Goal: Register for event/course

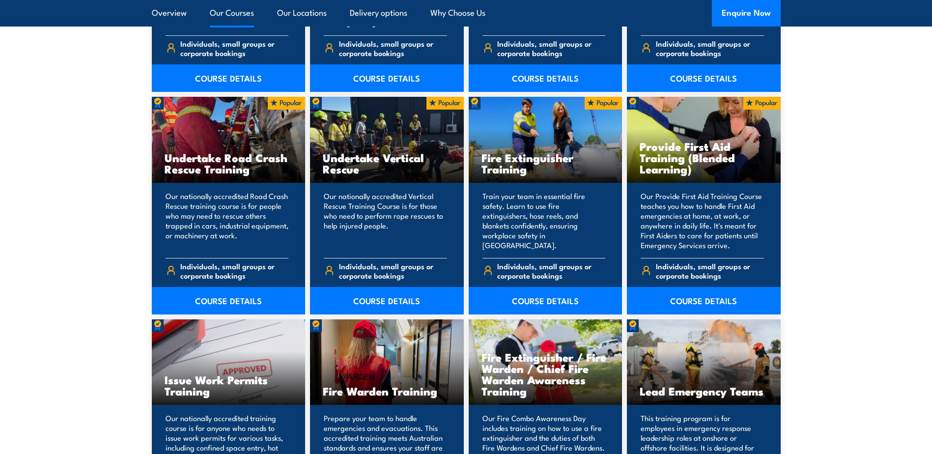
scroll to position [933, 0]
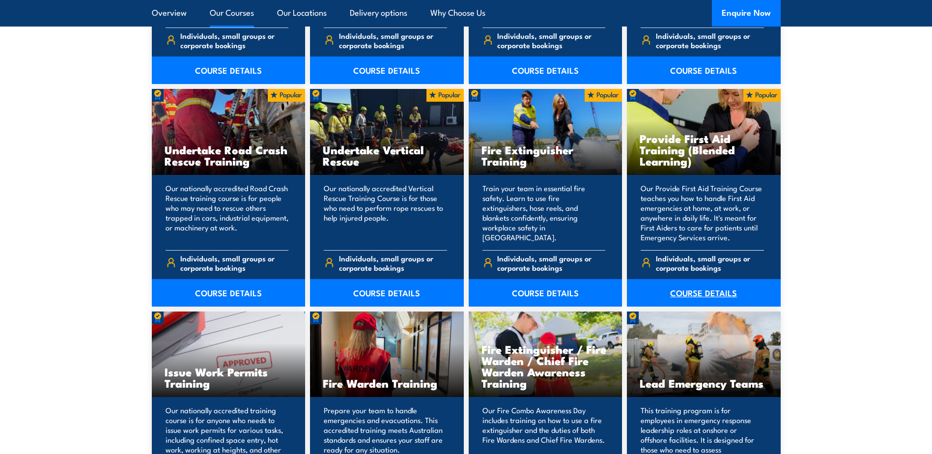
click at [709, 288] on link "COURSE DETAILS" at bounding box center [704, 293] width 154 height 28
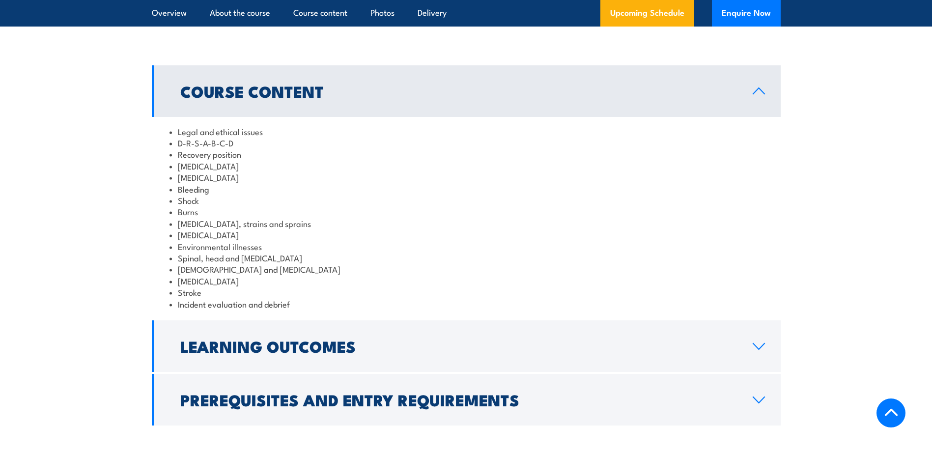
scroll to position [1179, 0]
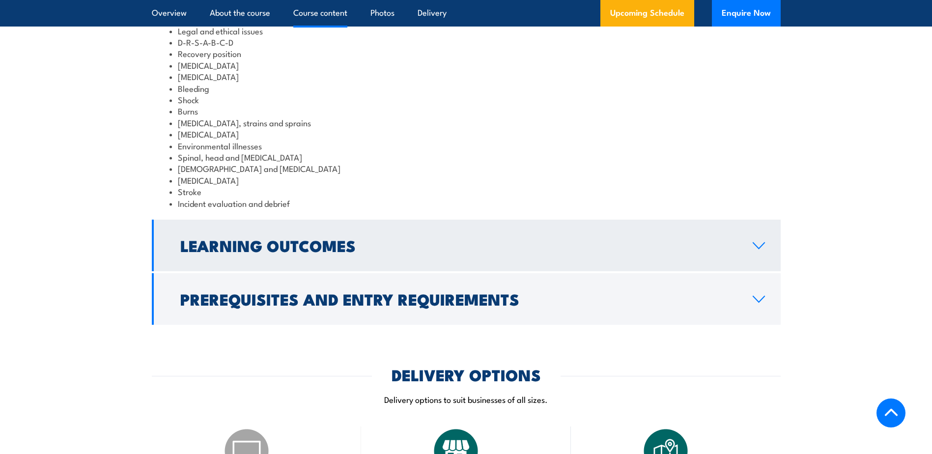
click at [437, 252] on h2 "Learning Outcomes" at bounding box center [458, 245] width 556 height 14
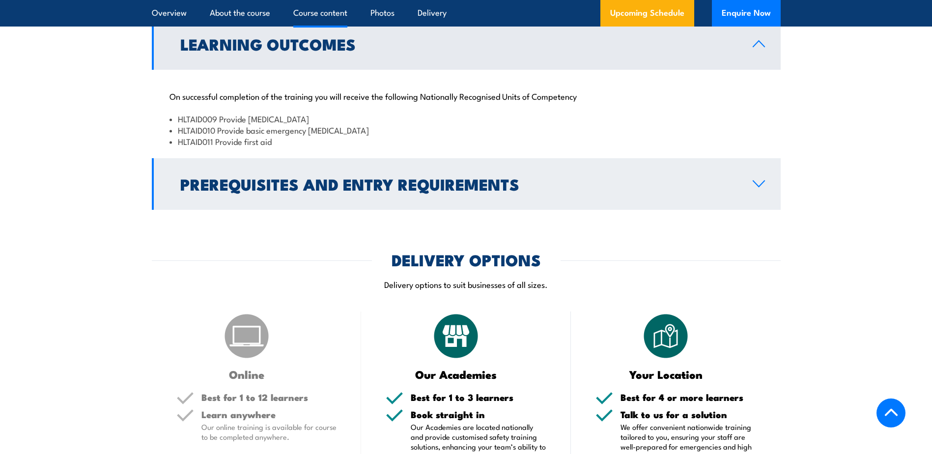
click at [453, 191] on h2 "Prerequisites and Entry Requirements" at bounding box center [458, 184] width 556 height 14
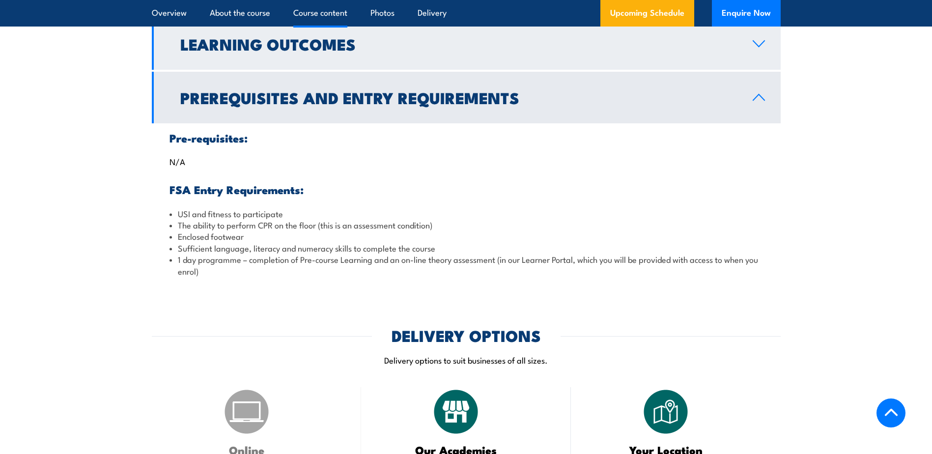
click at [428, 51] on h2 "Learning Outcomes" at bounding box center [458, 44] width 556 height 14
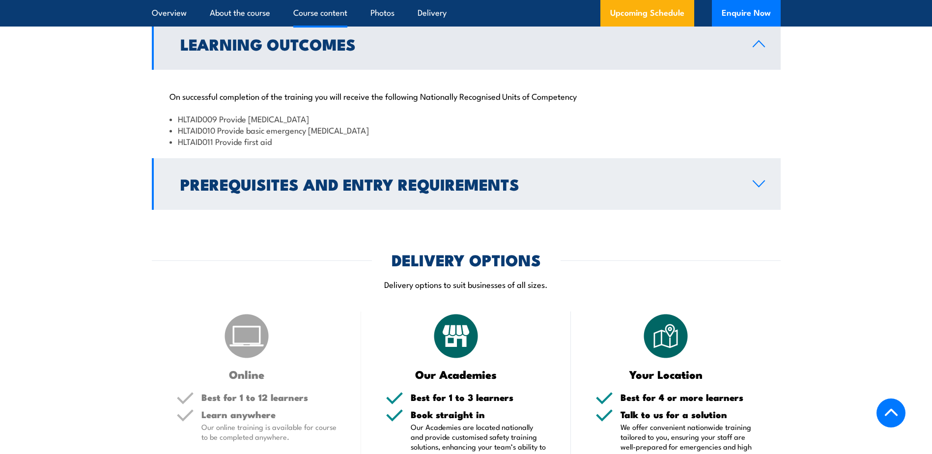
click at [409, 191] on h2 "Prerequisites and Entry Requirements" at bounding box center [458, 184] width 556 height 14
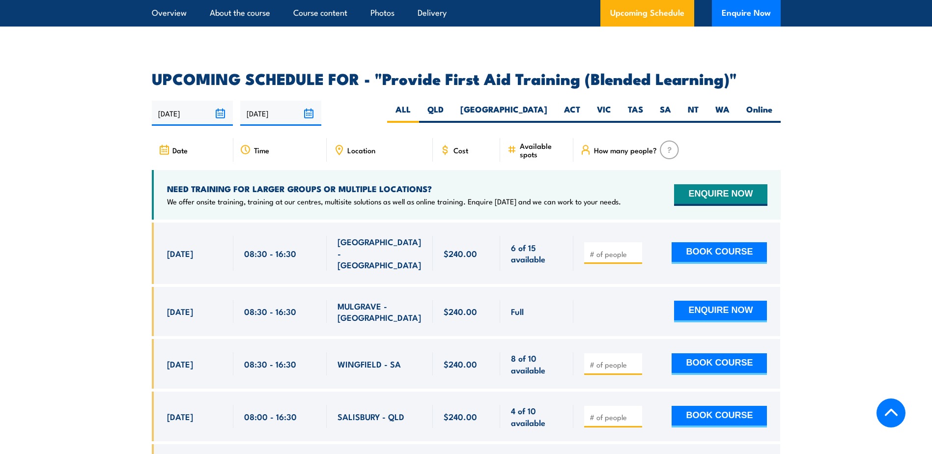
scroll to position [1817, 0]
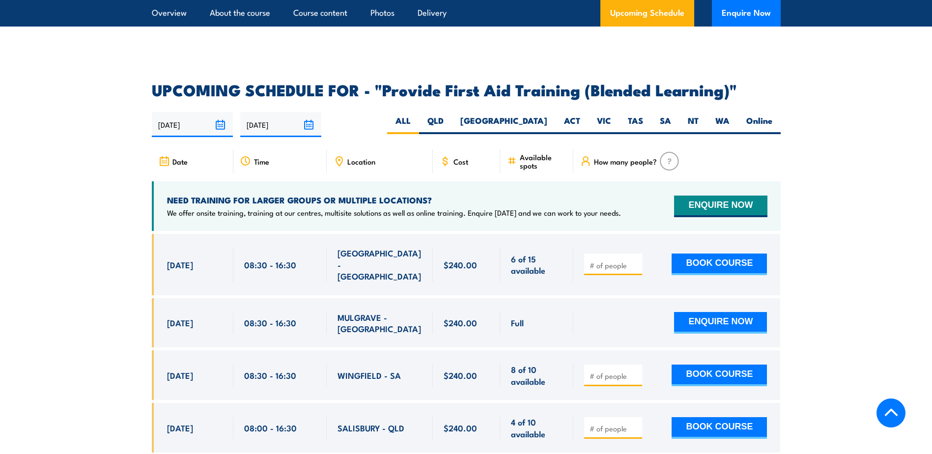
click at [365, 166] on span "Location" at bounding box center [361, 161] width 28 height 8
click at [720, 130] on label "WA" at bounding box center [722, 124] width 31 height 19
click at [729, 121] on input "WA" at bounding box center [732, 118] width 6 height 6
radio input "true"
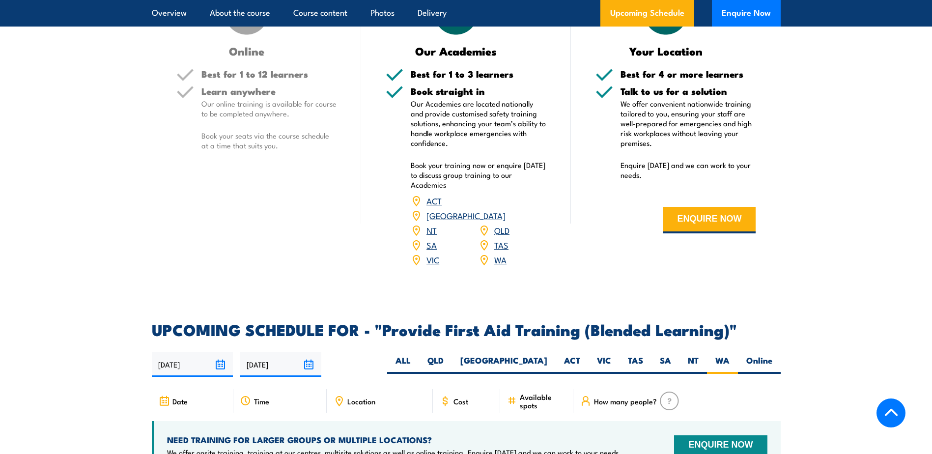
scroll to position [1946, 0]
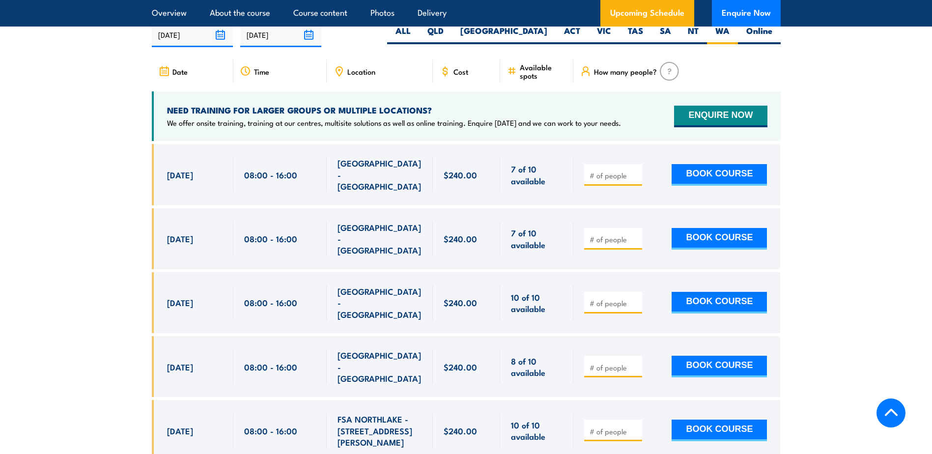
click at [621, 362] on input "number" at bounding box center [613, 367] width 49 height 10
type input "1"
click at [634, 362] on input "1" at bounding box center [613, 367] width 49 height 10
click at [711, 356] on button "BOOK COURSE" at bounding box center [718, 367] width 95 height 22
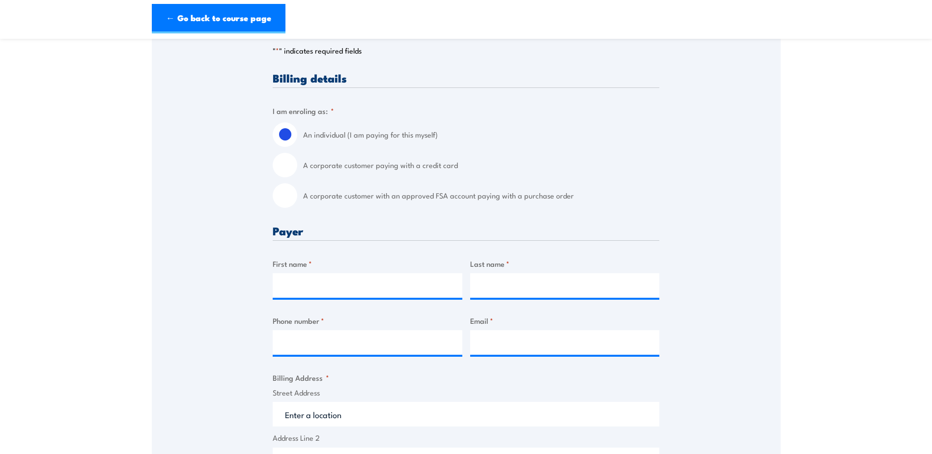
scroll to position [246, 0]
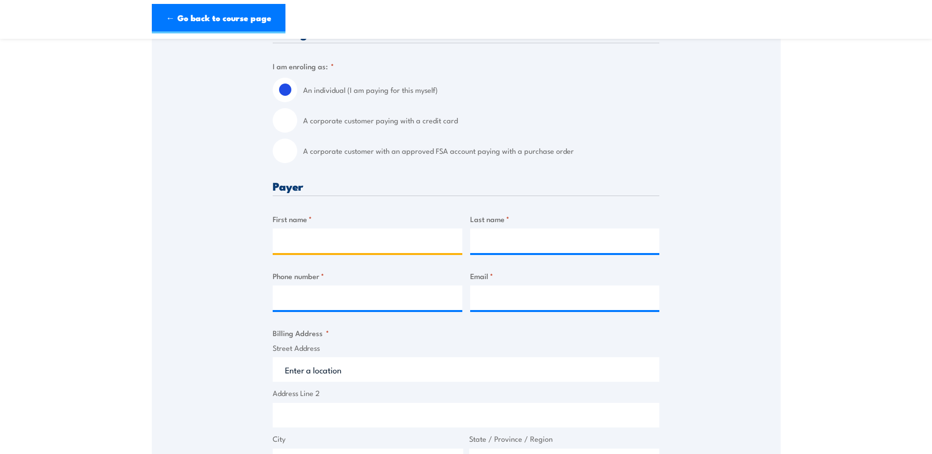
click at [350, 242] on input "First name *" at bounding box center [368, 240] width 190 height 25
type input "Ashleigh"
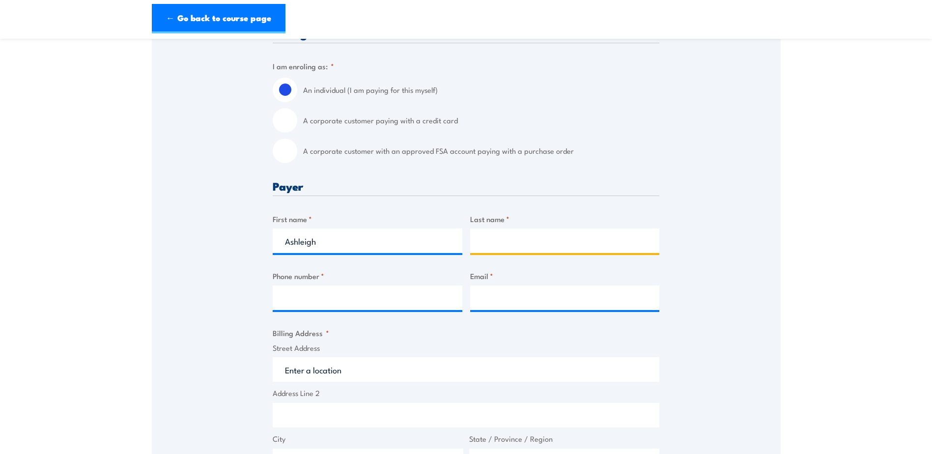
type input "Stephens"
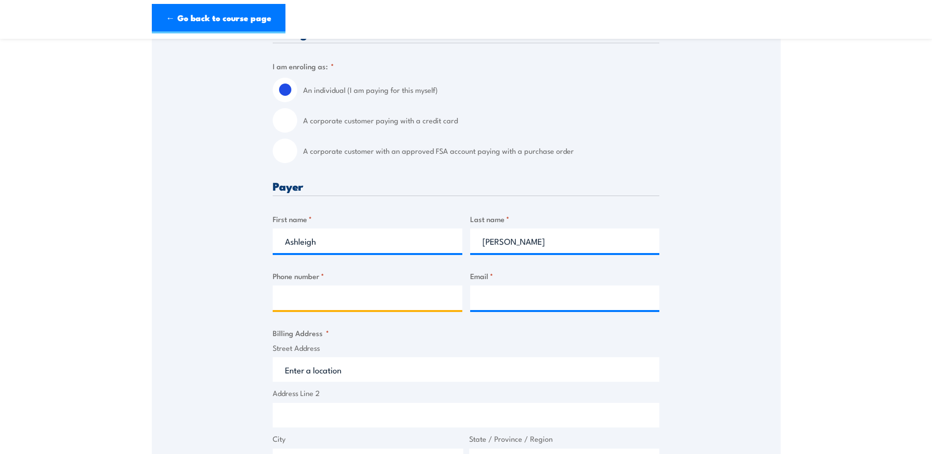
type input "07851317844"
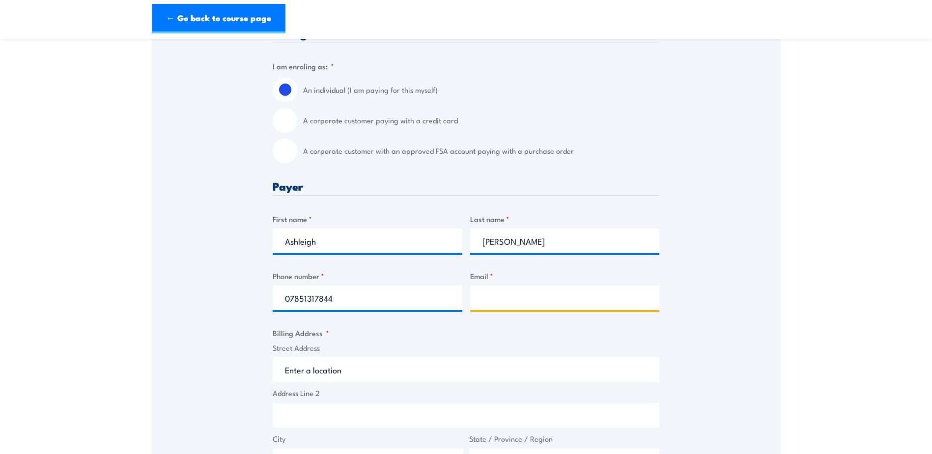
type input "ashstephensbusiness@outlook.com"
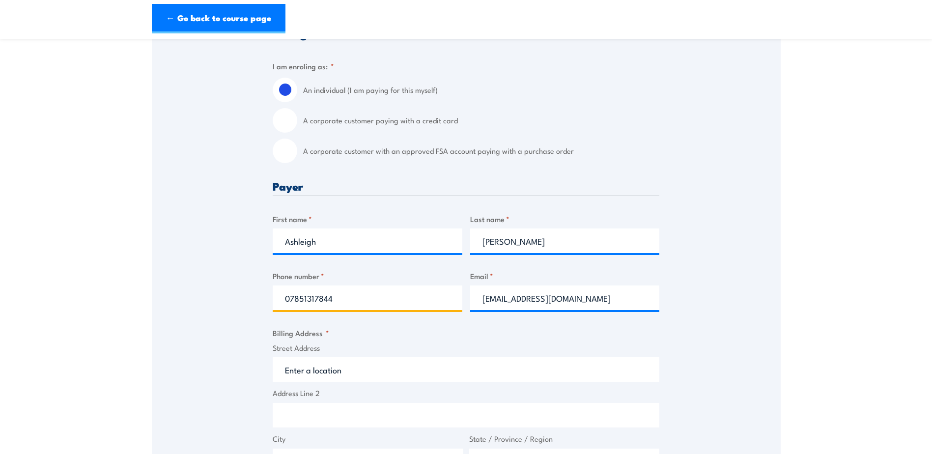
click at [289, 298] on input "07851317844" at bounding box center [368, 297] width 190 height 25
type input "+447851317844"
click at [215, 352] on div "Speak to a specialist CALL 1300 885 530 CALL 1300 885 530 " * " indicates requi…" at bounding box center [466, 375] width 629 height 901
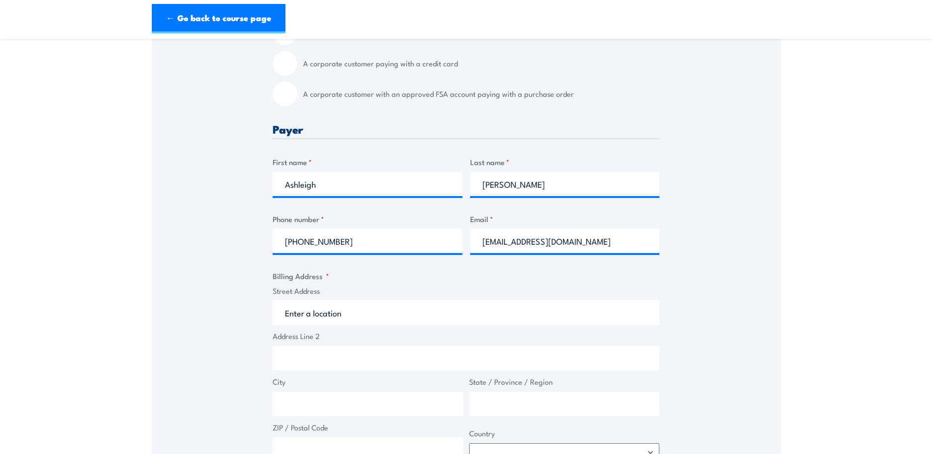
scroll to position [393, 0]
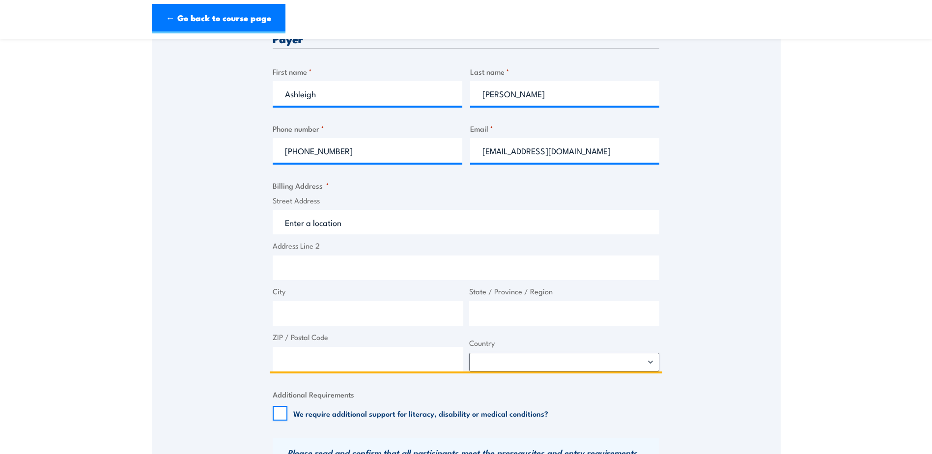
click at [349, 222] on input "Street Address" at bounding box center [466, 222] width 387 height 25
type input "27 Nutcote"
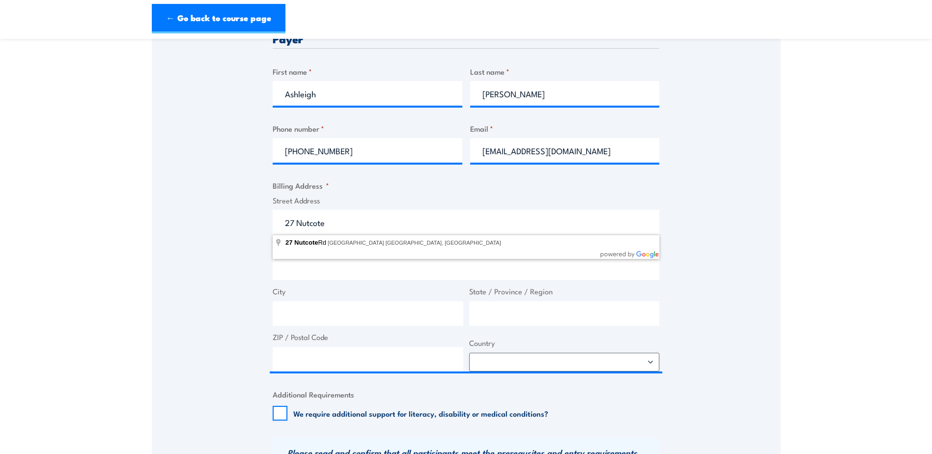
click at [211, 258] on div "Speak to a specialist CALL 1300 885 530 CALL 1300 885 530 " * " indicates requi…" at bounding box center [466, 228] width 629 height 901
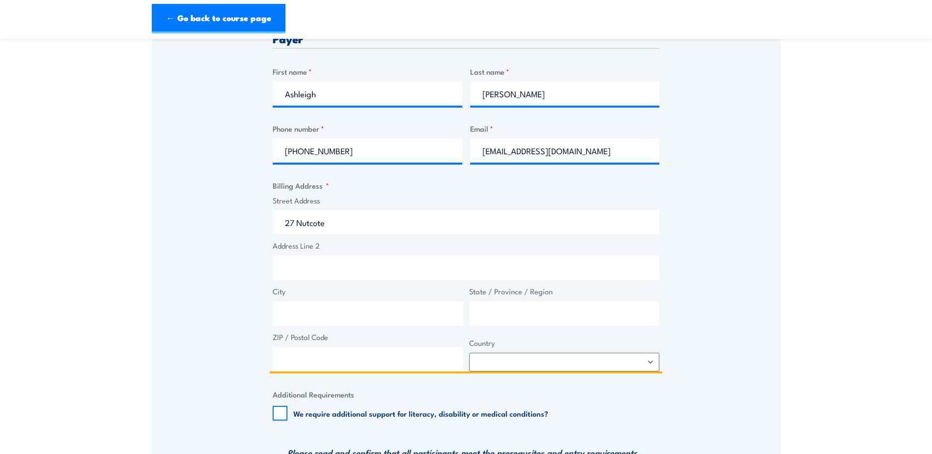
click at [318, 262] on input "Address Line 2" at bounding box center [466, 267] width 387 height 25
type input "Naseby"
click at [335, 316] on input "City" at bounding box center [368, 313] width 191 height 25
type input "Northamptonshire"
click at [518, 319] on input "State / Province / Region" at bounding box center [564, 313] width 191 height 25
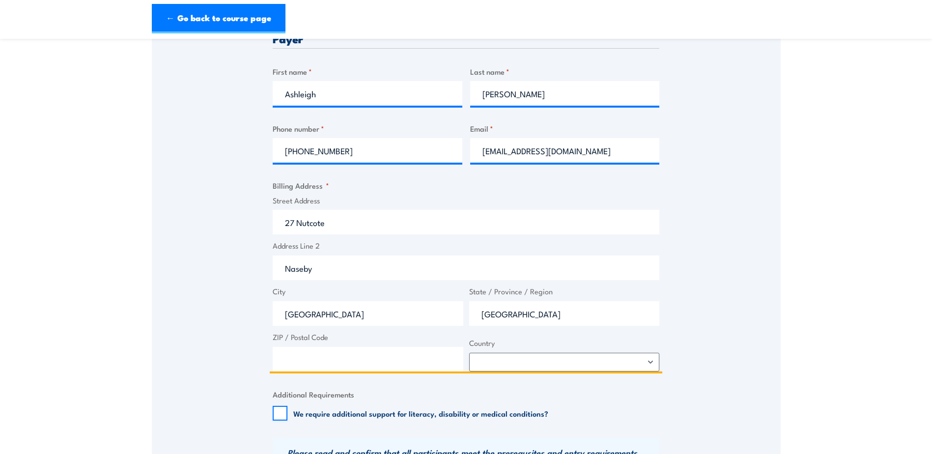
type input "Northamptonshire"
click at [420, 357] on input "ZIP / Postal Code" at bounding box center [368, 359] width 191 height 25
type input "NN6 6DG"
click at [582, 356] on select "Afghanistan Albania Algeria American Samoa Andorra Angola Anguilla Antarctica A…" at bounding box center [564, 362] width 191 height 19
select select "United Kingdom"
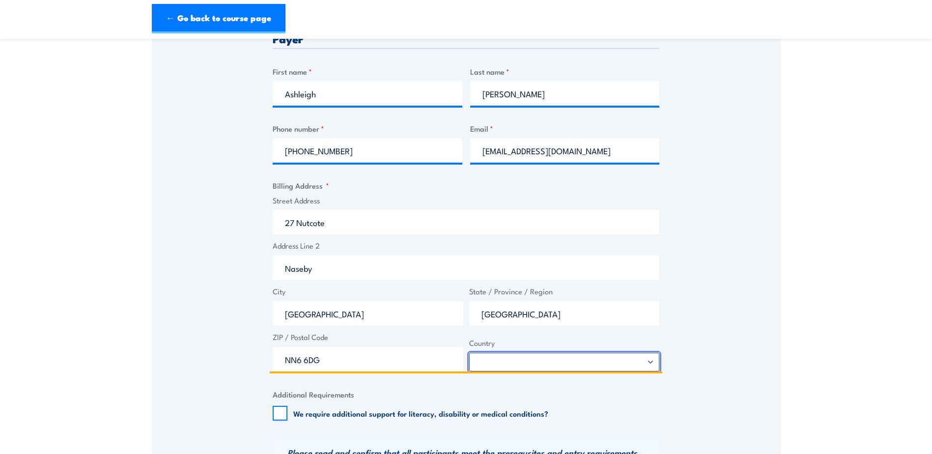
click at [469, 353] on select "Afghanistan Albania Algeria American Samoa Andorra Angola Anguilla Antarctica A…" at bounding box center [564, 362] width 191 height 19
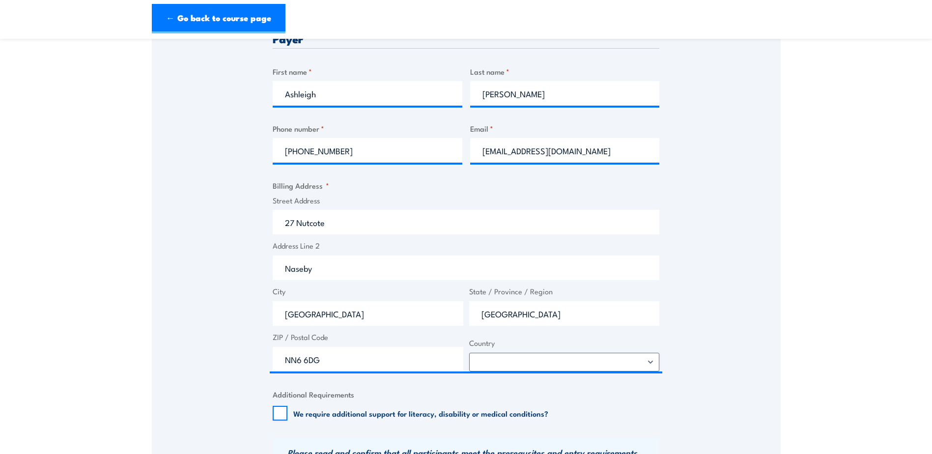
click at [742, 240] on div "Speak to a specialist CALL 1300 885 530 CALL 1300 885 530 " * " indicates requi…" at bounding box center [466, 228] width 629 height 901
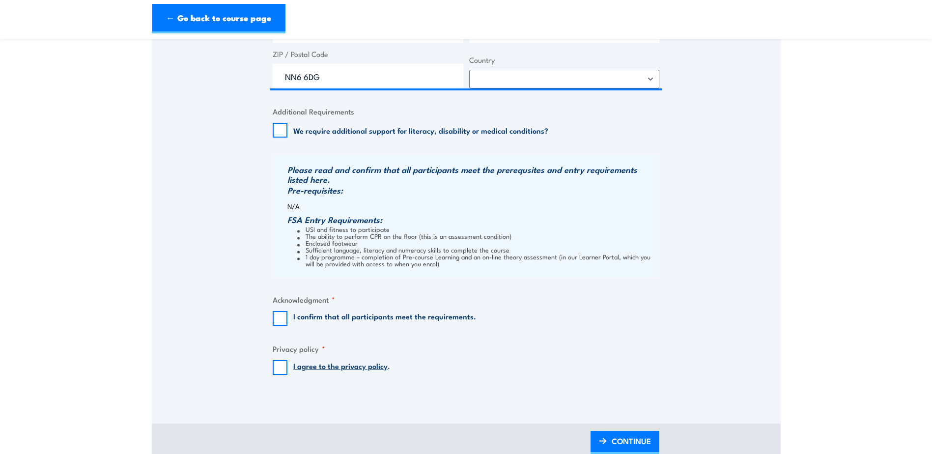
scroll to position [688, 0]
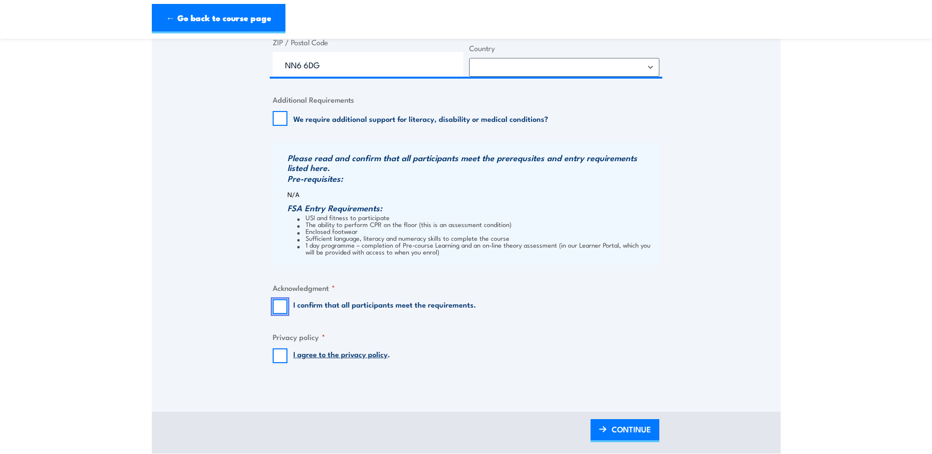
click at [278, 305] on input "I confirm that all participants meet the requirements." at bounding box center [280, 306] width 15 height 15
checkbox input "true"
click at [277, 357] on input "I agree to the privacy policy ." at bounding box center [280, 355] width 15 height 15
checkbox input "true"
click at [636, 426] on span "CONTINUE" at bounding box center [630, 429] width 39 height 26
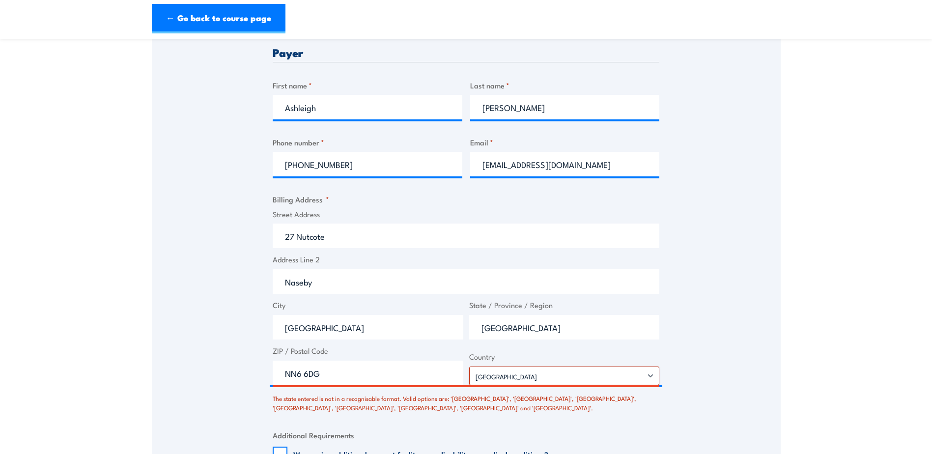
scroll to position [473, 0]
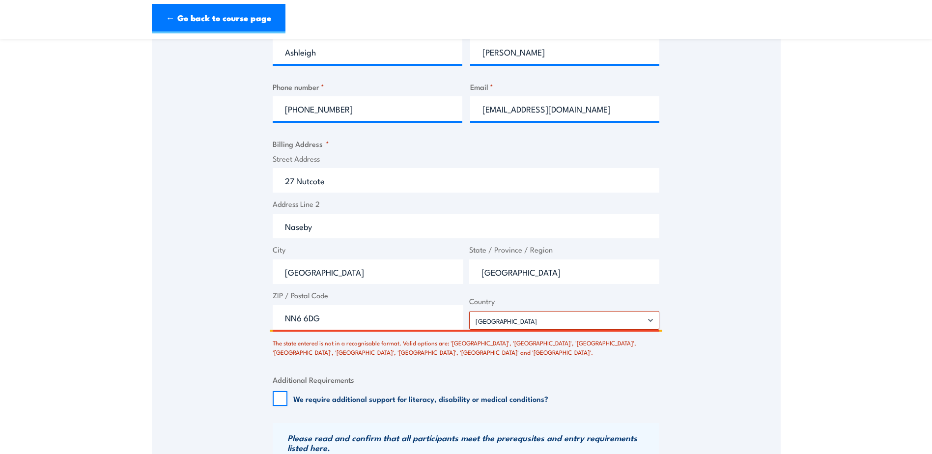
drag, startPoint x: 564, startPoint y: 273, endPoint x: 379, endPoint y: 279, distance: 185.8
click at [379, 279] on div "Street Address 27 Nutcote Address Line 2 Naseby City Northamptonshire State / P…" at bounding box center [466, 241] width 392 height 177
click at [550, 375] on fieldset "Additional Requirements We require additional support for literacy, disability …" at bounding box center [466, 390] width 387 height 32
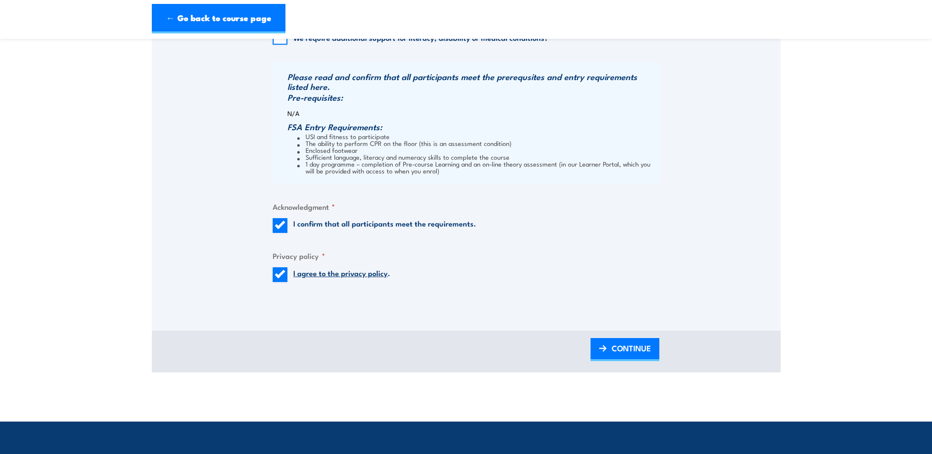
scroll to position [866, 0]
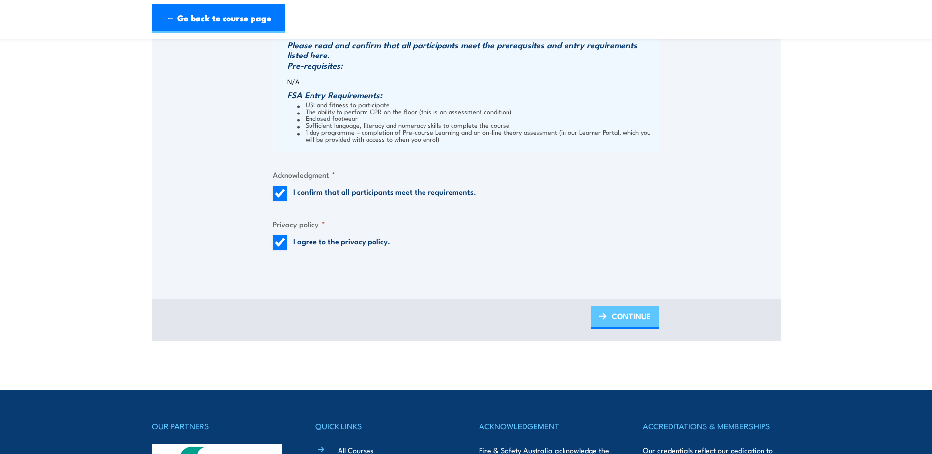
click at [614, 313] on span "CONTINUE" at bounding box center [630, 316] width 39 height 26
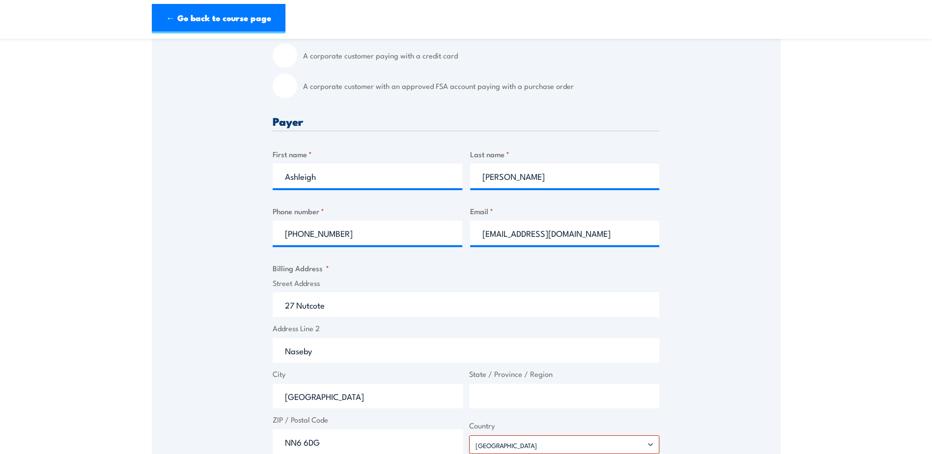
scroll to position [473, 0]
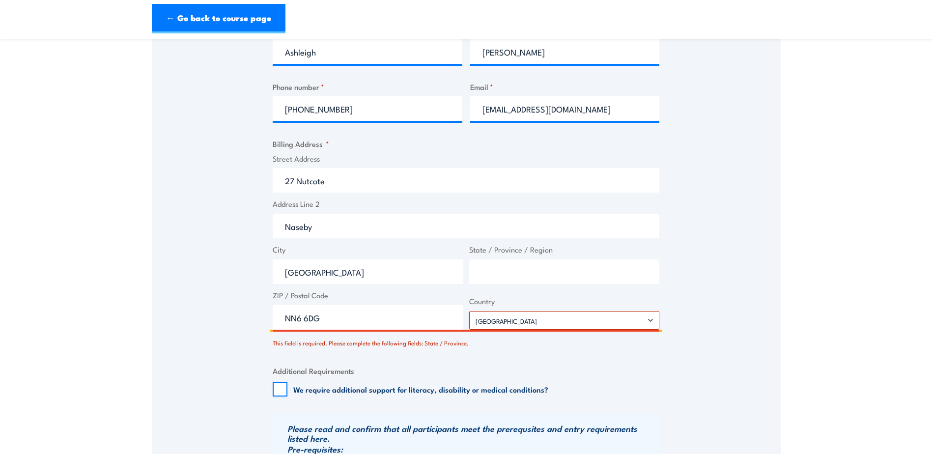
click at [511, 275] on input "State / Province / Region" at bounding box center [564, 271] width 191 height 25
type input "WA"
click at [710, 279] on div "Speak to a specialist CALL 1300 885 530 CALL 1300 885 530 There was a problem w…" at bounding box center [466, 175] width 629 height 957
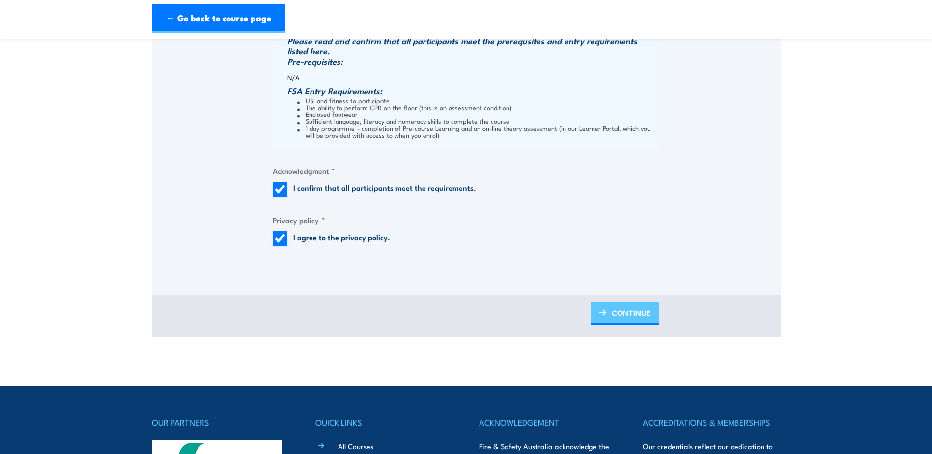
scroll to position [866, 0]
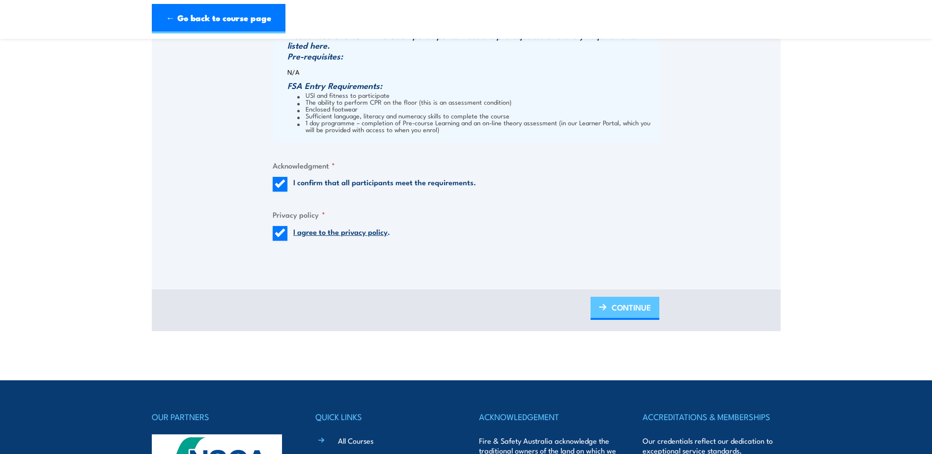
click at [626, 306] on span "CONTINUE" at bounding box center [630, 307] width 39 height 26
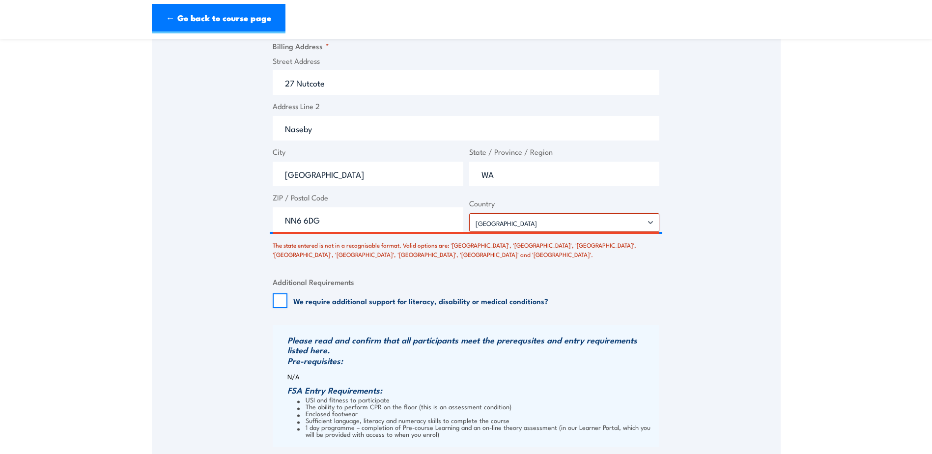
scroll to position [571, 0]
click at [508, 173] on input "WA" at bounding box center [564, 173] width 191 height 25
type input "Western Australia"
click at [671, 363] on div "Speak to a specialist CALL 1300 885 530 CALL 1300 885 530 There was a problem w…" at bounding box center [466, 82] width 629 height 967
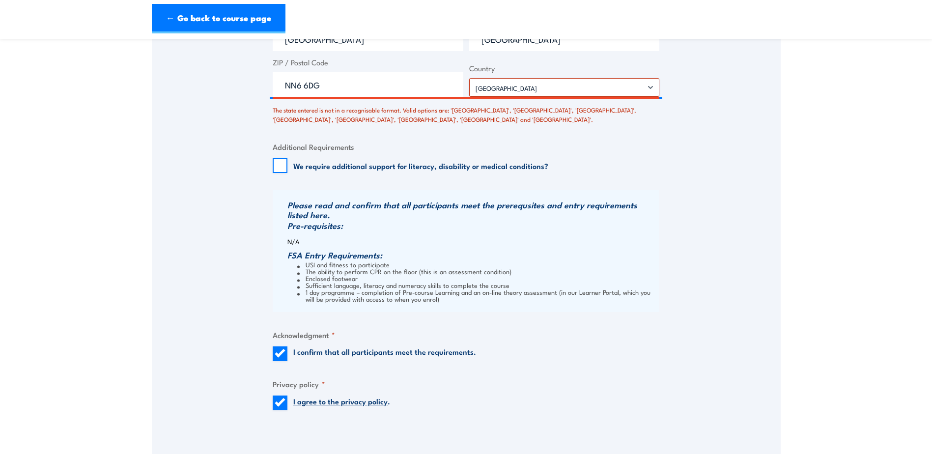
scroll to position [768, 0]
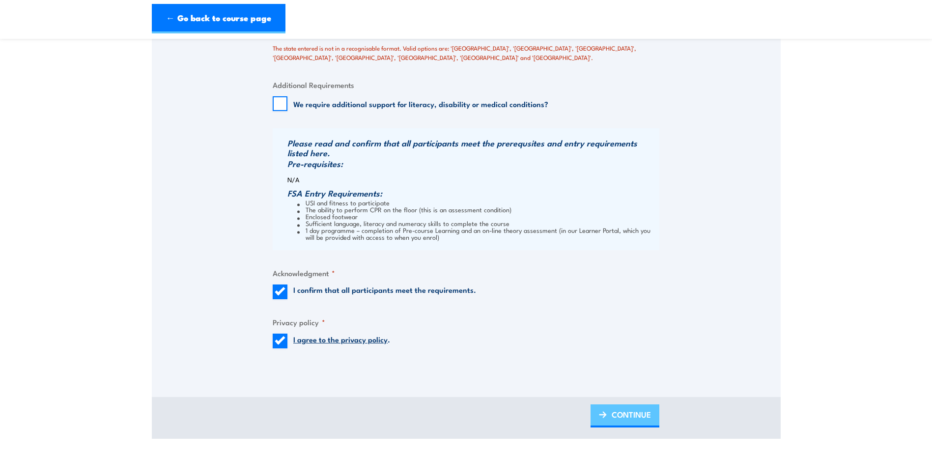
click at [635, 417] on span "CONTINUE" at bounding box center [630, 414] width 39 height 26
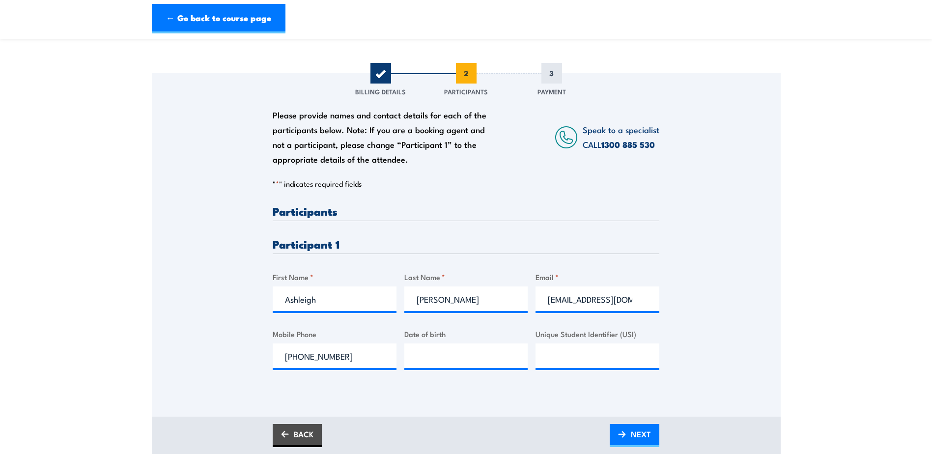
scroll to position [98, 0]
click at [465, 353] on input "__/__/____" at bounding box center [466, 354] width 124 height 25
type input "10/11/1989"
click at [761, 312] on div "Please provide names and contact details for each of the participants below. No…" at bounding box center [466, 230] width 629 height 316
click at [642, 432] on span "NEXT" at bounding box center [641, 433] width 20 height 26
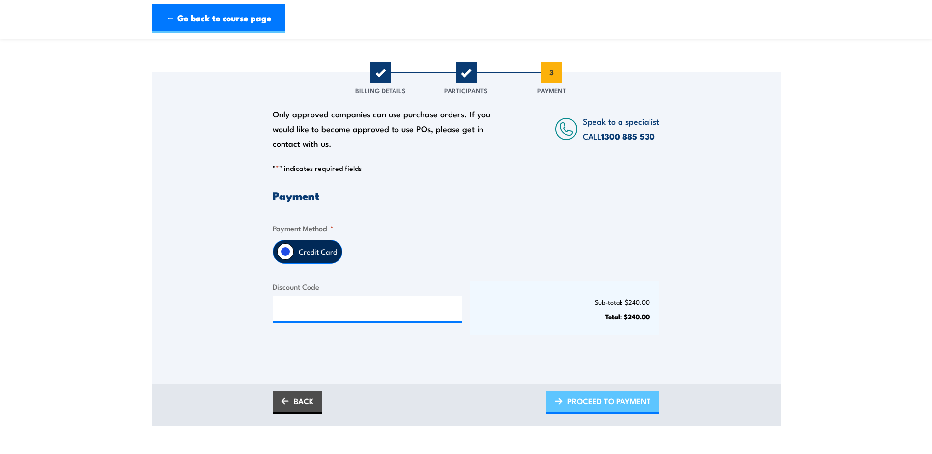
click at [593, 401] on span "PROCEED TO PAYMENT" at bounding box center [608, 401] width 83 height 26
